Goal: Information Seeking & Learning: Learn about a topic

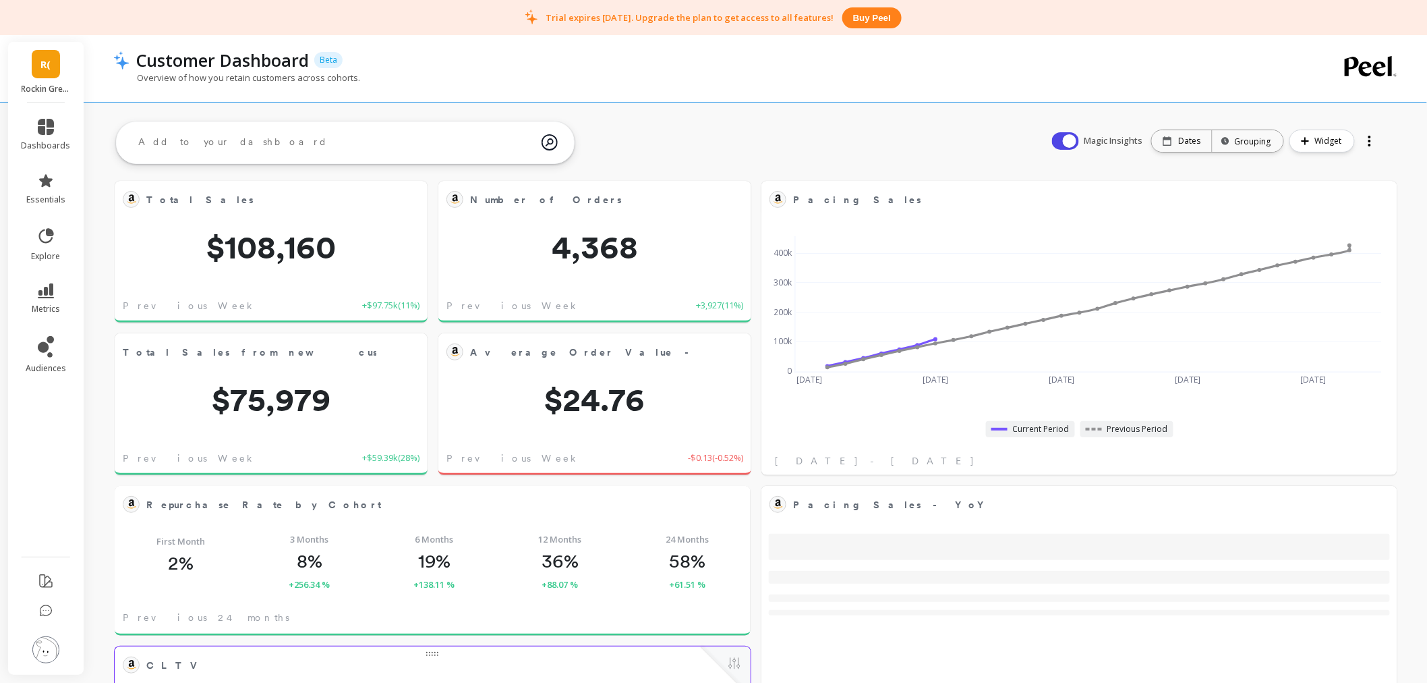
scroll to position [359, 584]
click at [56, 65] on link "R(" at bounding box center [46, 64] width 28 height 28
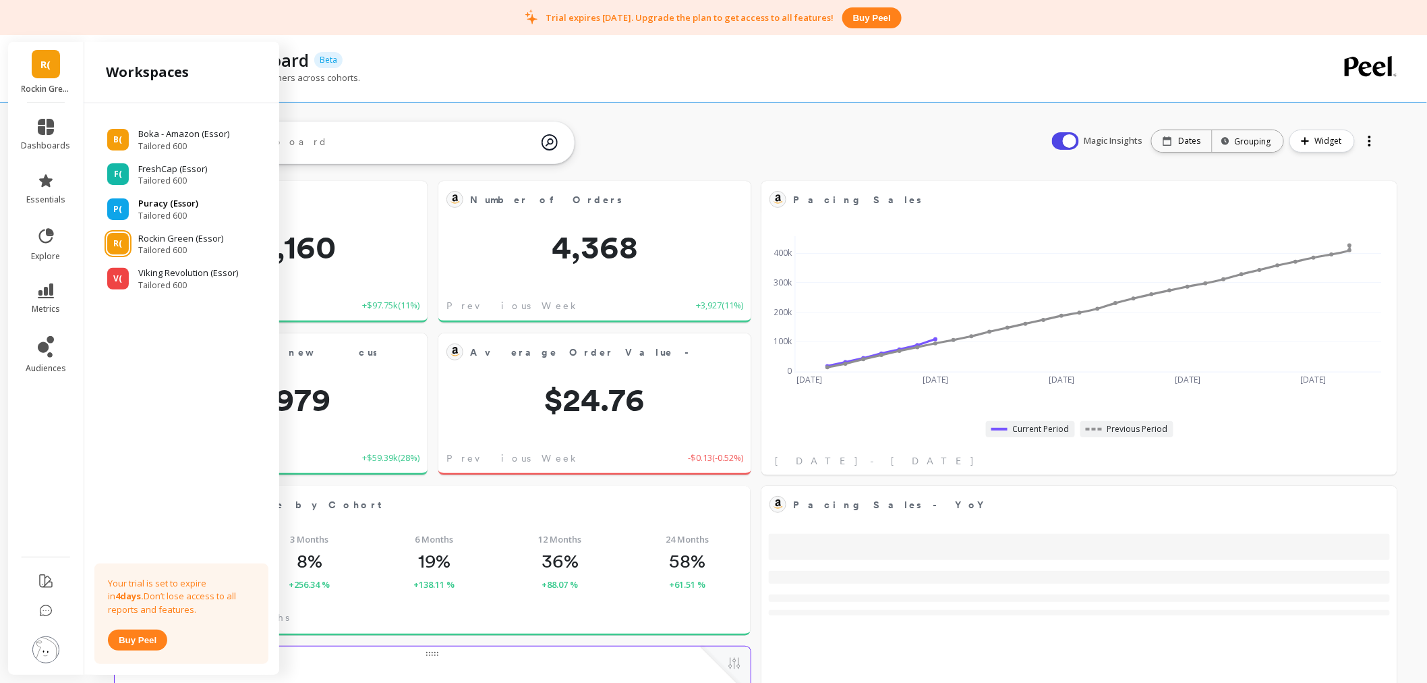
click at [181, 203] on p "Puracy (Essor)" at bounding box center [168, 203] width 60 height 13
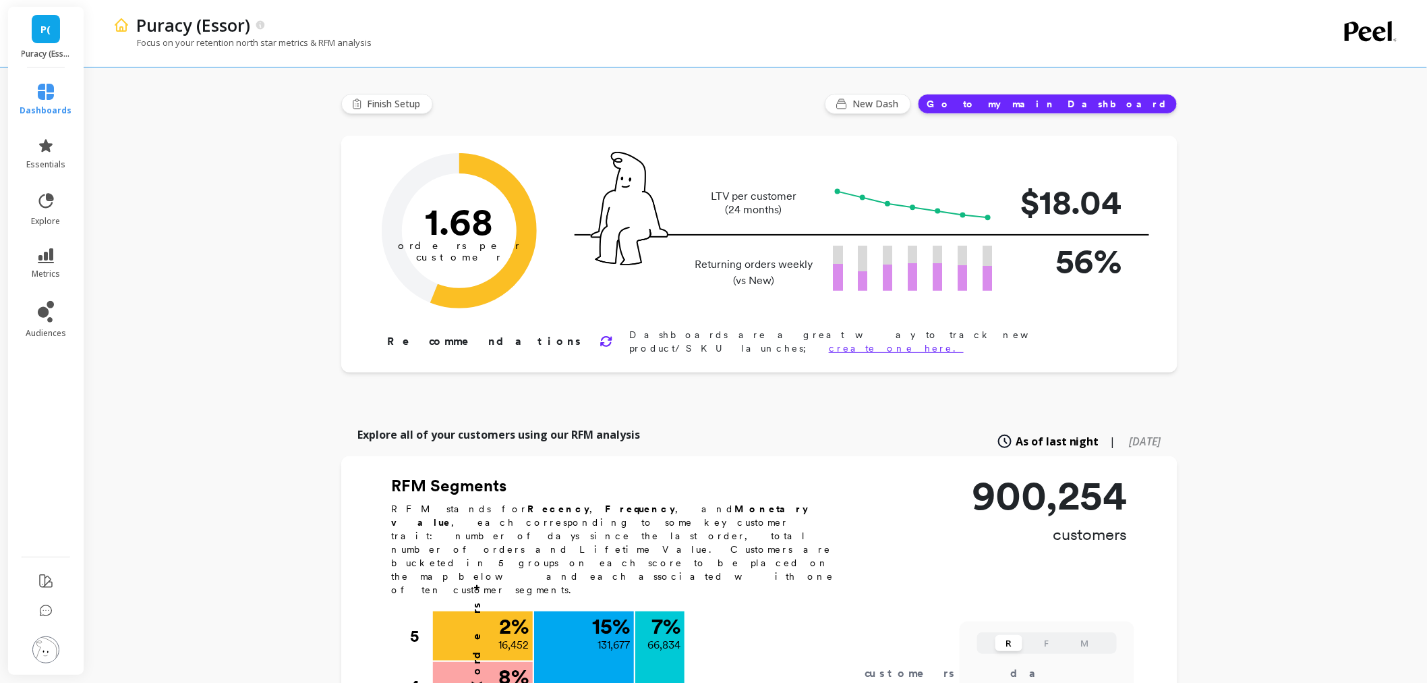
click at [38, 36] on link "P(" at bounding box center [46, 29] width 28 height 28
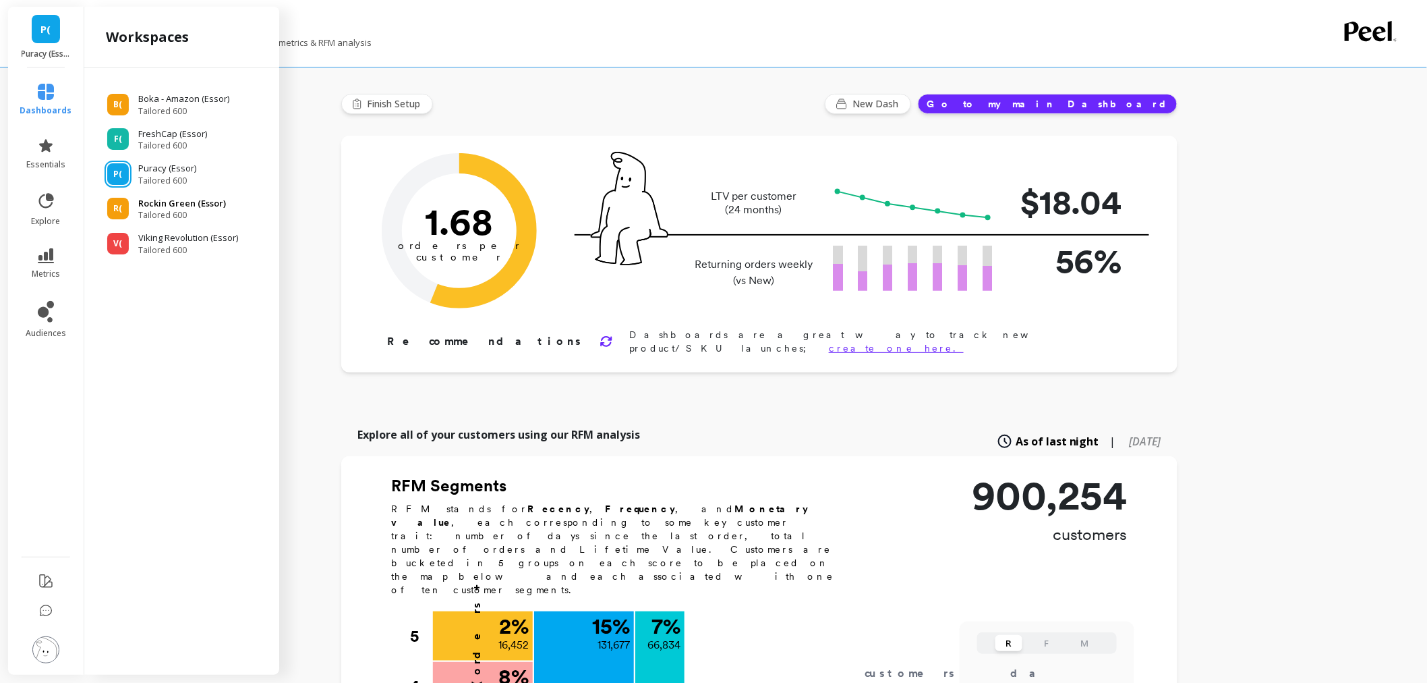
click at [200, 208] on p "Rockin Green (Essor)" at bounding box center [182, 203] width 88 height 13
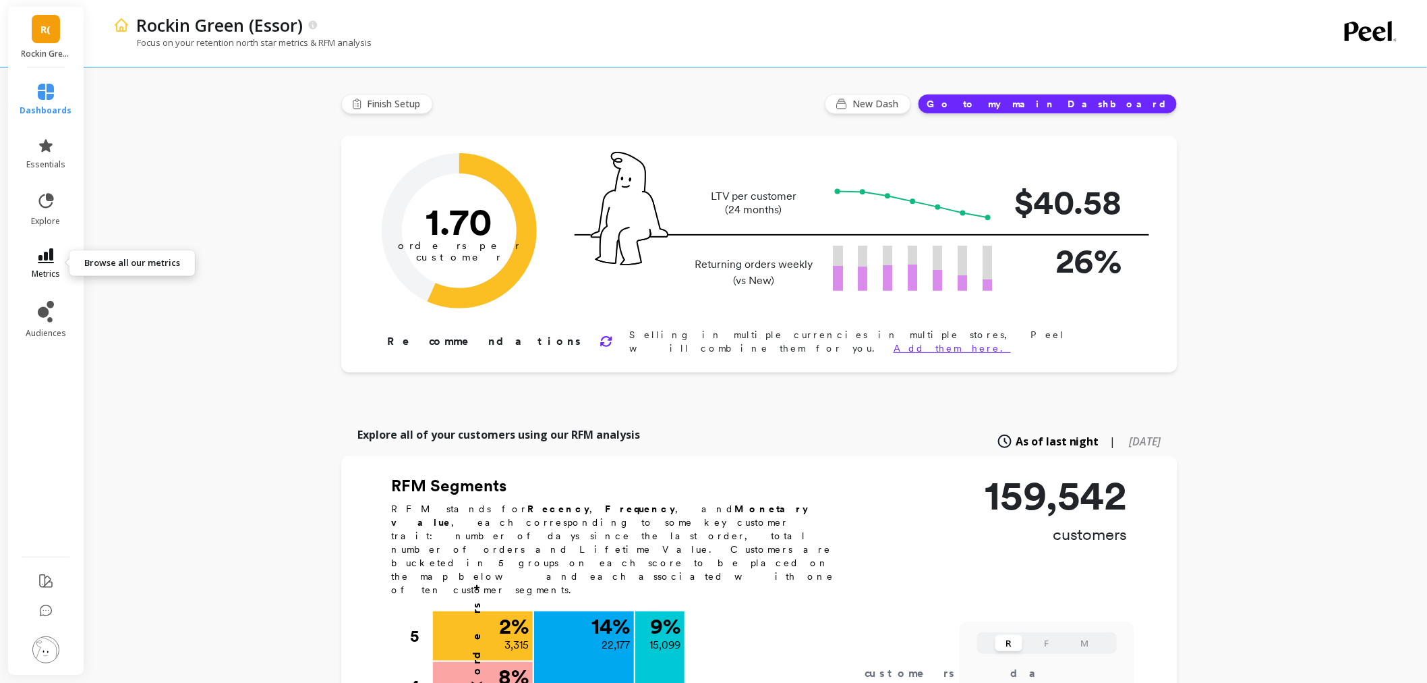
click at [57, 253] on link "metrics" at bounding box center [46, 263] width 52 height 31
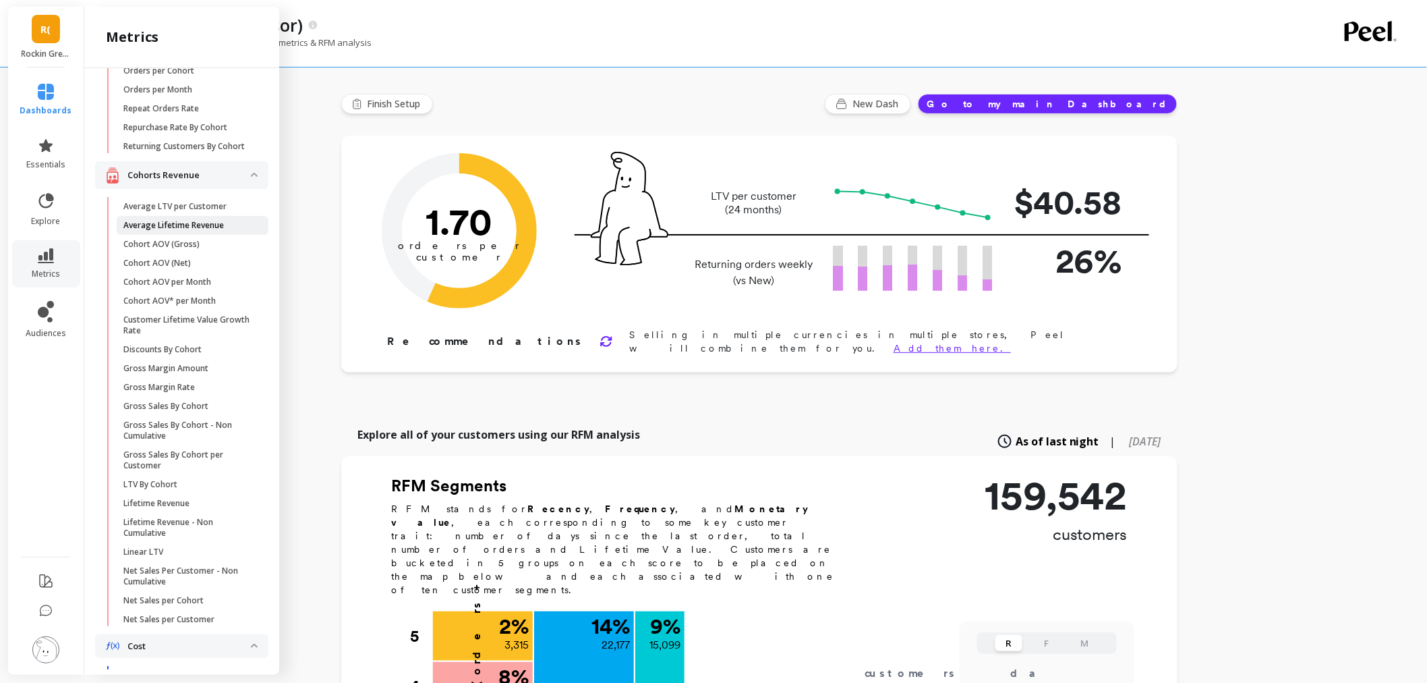
scroll to position [150, 0]
click at [199, 212] on link "Average LTV per Customer" at bounding box center [193, 209] width 152 height 19
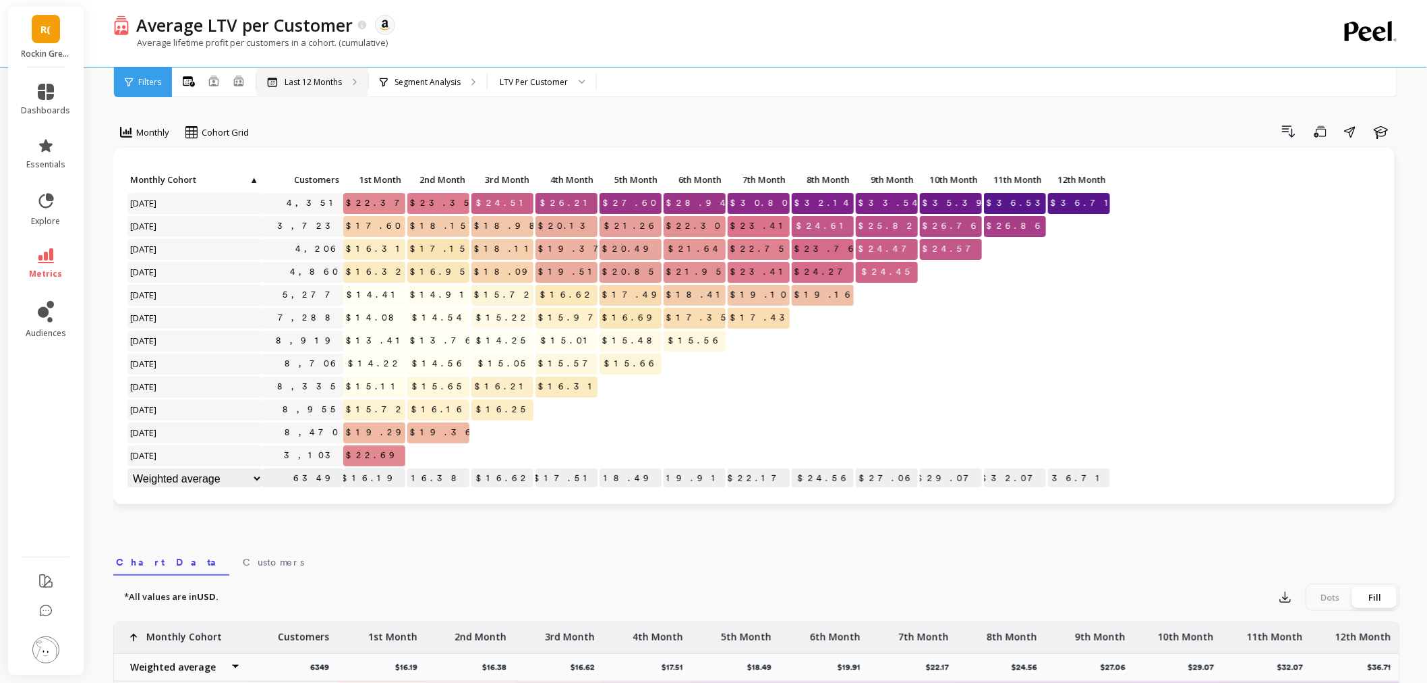
click at [336, 84] on p "Last 12 Months" at bounding box center [313, 82] width 57 height 11
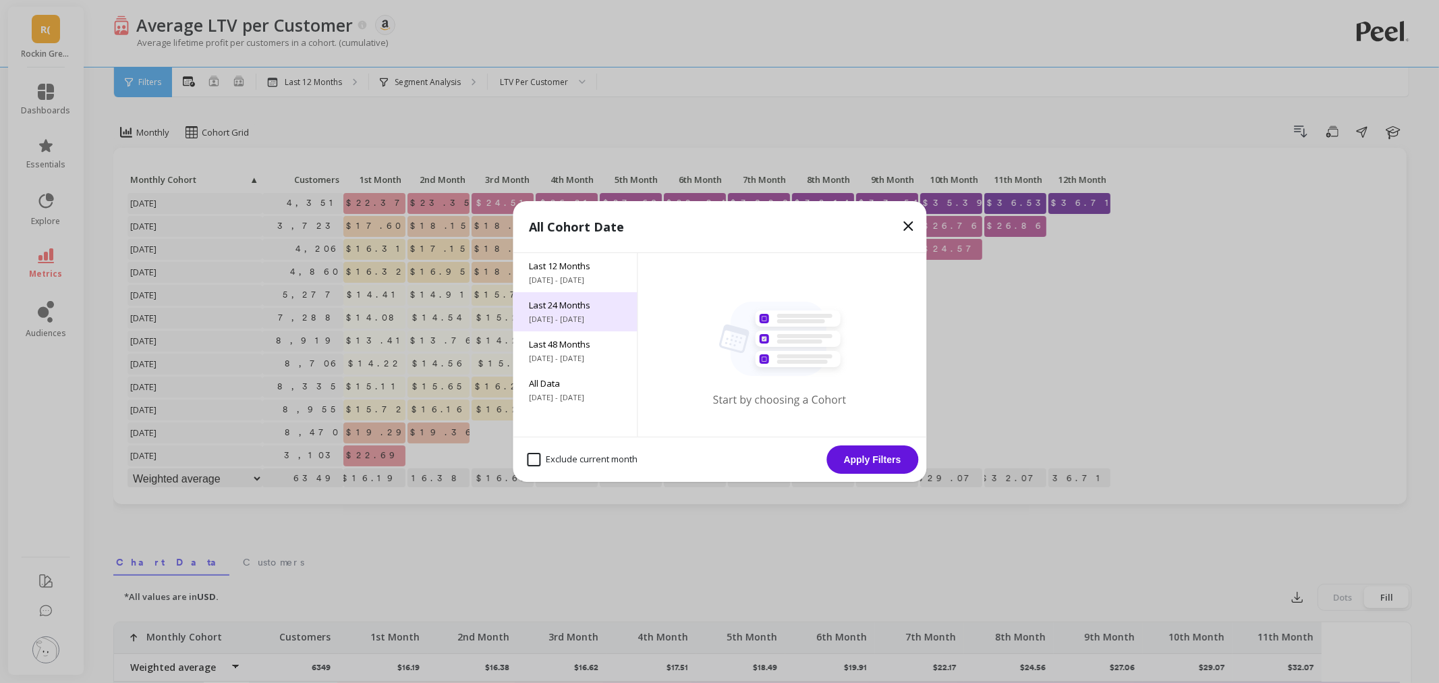
click at [585, 320] on span "[DATE] - [DATE]" at bounding box center [575, 319] width 92 height 11
click at [865, 466] on button "Apply Filters" at bounding box center [872, 459] width 92 height 28
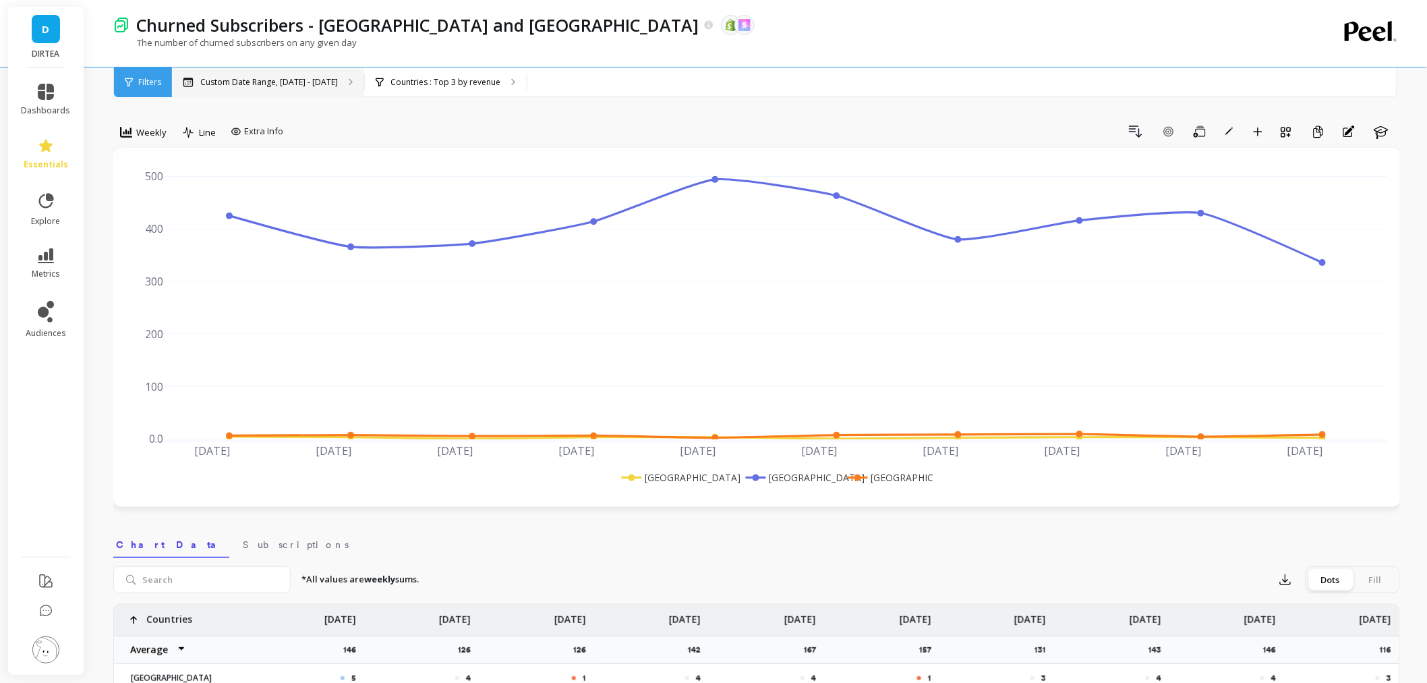
click at [334, 90] on div "Custom Date Range, [DATE] - [DATE]" at bounding box center [268, 82] width 192 height 30
